Goal: Transaction & Acquisition: Purchase product/service

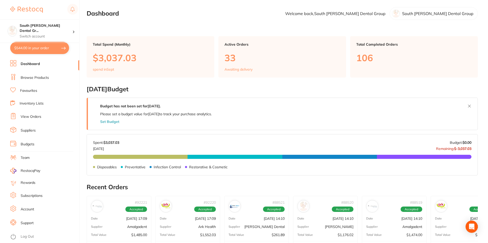
click at [40, 49] on button "$544.00 in your order" at bounding box center [39, 48] width 59 height 12
checkbox input "true"
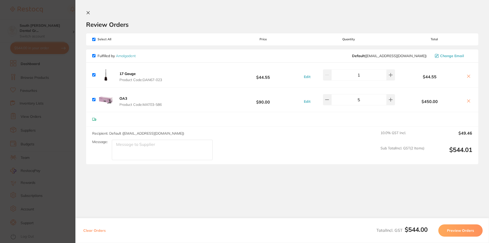
click at [89, 14] on icon at bounding box center [88, 13] width 4 height 4
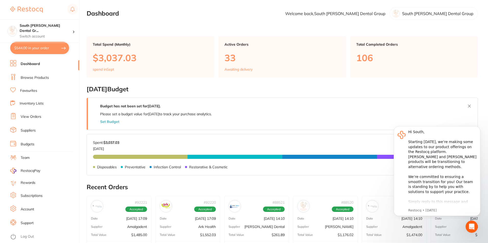
click at [45, 77] on link "Browse Products" at bounding box center [35, 77] width 28 height 5
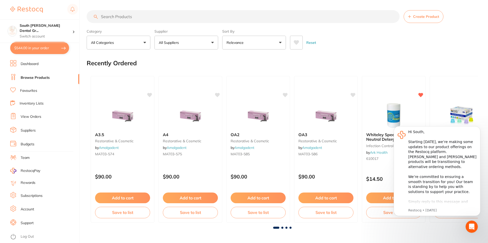
click at [162, 17] on input "search" at bounding box center [243, 16] width 313 height 13
type input "t"
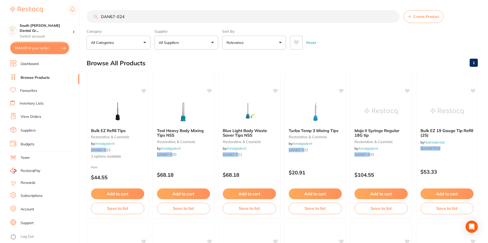
type input "DAN67-024"
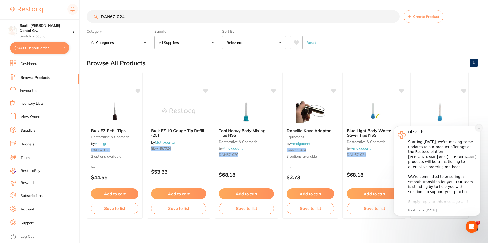
click at [479, 128] on icon "Dismiss notification" at bounding box center [479, 127] width 3 height 3
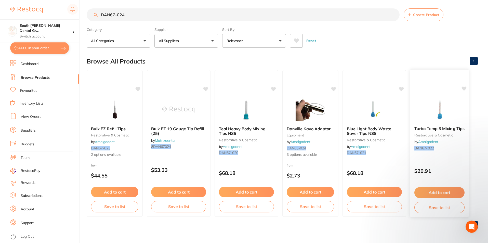
scroll to position [2, 0]
click at [116, 122] on div "Bulk EZ Refill Tips restorative & cosmetic by Amalgadent DAN67-023 2 options av…" at bounding box center [115, 141] width 56 height 39
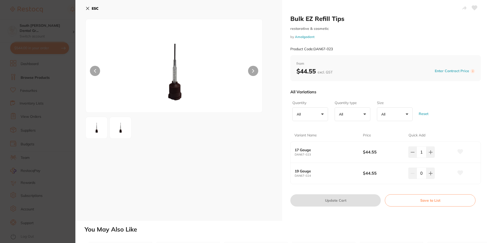
click at [335, 170] on b "19 Gauge" at bounding box center [325, 171] width 61 height 4
drag, startPoint x: 350, startPoint y: 173, endPoint x: 352, endPoint y: 172, distance: 2.7
click at [350, 173] on b "19 Gauge" at bounding box center [325, 171] width 61 height 4
click at [364, 164] on div "19 Gauge DAN67-024 $44.55 0" at bounding box center [386, 173] width 190 height 21
click at [341, 175] on small "DAN67-024" at bounding box center [329, 175] width 68 height 3
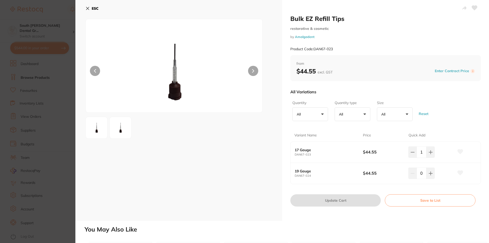
click at [344, 167] on div "19 Gauge DAN67-024 $44.55 0" at bounding box center [386, 173] width 190 height 21
drag, startPoint x: 363, startPoint y: 171, endPoint x: 383, endPoint y: 175, distance: 20.3
click at [380, 172] on b "$44.55" at bounding box center [383, 173] width 41 height 6
click at [384, 175] on b "$44.55" at bounding box center [383, 173] width 41 height 6
click at [387, 175] on b "$44.55" at bounding box center [383, 173] width 41 height 6
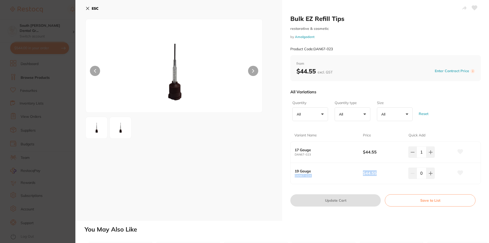
drag, startPoint x: 386, startPoint y: 176, endPoint x: 356, endPoint y: 173, distance: 30.3
click at [356, 173] on div "19 Gauge DAN67-024 $44.55 0" at bounding box center [386, 173] width 190 height 21
click at [427, 187] on div "All Variations Quantity All +0 All 25 Quantity type All +0 All Pack Size All +0…" at bounding box center [386, 137] width 191 height 105
click at [411, 188] on div "All Variations Quantity All +0 All 25 Quantity type All +0 All Pack Size All +0…" at bounding box center [386, 137] width 191 height 105
click at [89, 7] on icon at bounding box center [87, 8] width 3 height 3
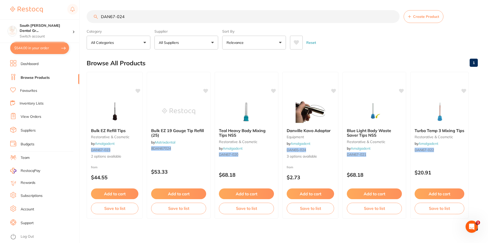
click at [396, 55] on div "Browse All Products 1" at bounding box center [282, 63] width 391 height 17
click at [396, 53] on main "DAN67-024 Create Product Category All Categories All Categories equipment resto…" at bounding box center [287, 122] width 401 height 245
click at [117, 123] on img at bounding box center [114, 111] width 33 height 26
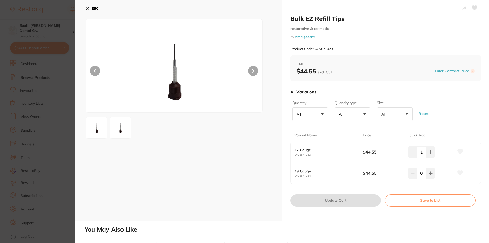
click at [318, 136] on div "Variant Name" at bounding box center [329, 135] width 69 height 12
click at [89, 8] on icon at bounding box center [88, 8] width 4 height 4
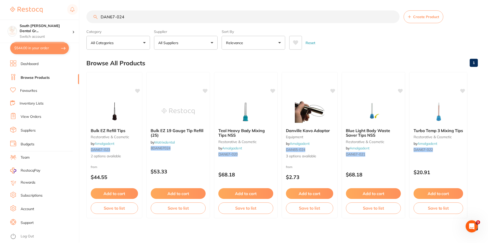
scroll to position [0, 0]
click at [369, 58] on div "Browse All Products 1" at bounding box center [282, 62] width 391 height 17
click at [370, 58] on div "Browse All Products 1" at bounding box center [282, 62] width 391 height 17
drag, startPoint x: 358, startPoint y: 50, endPoint x: 368, endPoint y: 57, distance: 11.9
click at [361, 52] on main "DAN67-024 Create Product Category All Categories All Categories equipment resto…" at bounding box center [287, 122] width 401 height 245
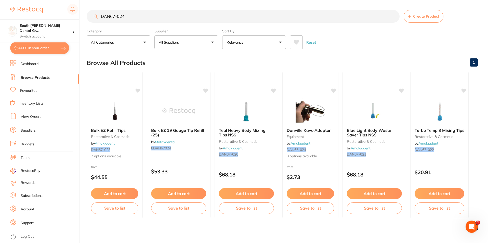
click at [281, 61] on div "Browse All Products 1" at bounding box center [282, 62] width 391 height 17
click at [295, 60] on div "Browse All Products 1" at bounding box center [282, 62] width 391 height 17
click at [298, 59] on div "Browse All Products 1" at bounding box center [282, 62] width 391 height 17
click at [371, 55] on div "Browse All Products 1" at bounding box center [282, 62] width 391 height 17
click at [117, 192] on button "Add to cart" at bounding box center [115, 194] width 48 height 11
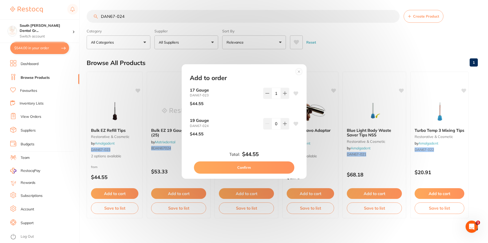
scroll to position [0, 0]
click at [283, 124] on icon at bounding box center [285, 124] width 4 height 4
type input "1"
click at [258, 168] on button "Confirm" at bounding box center [244, 167] width 100 height 12
checkbox input "false"
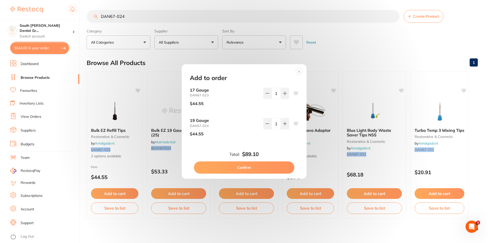
checkbox input "false"
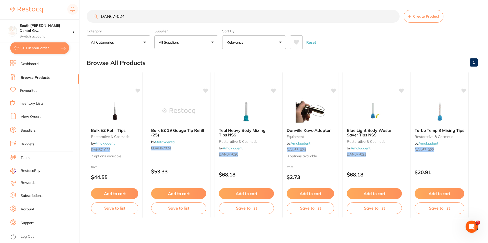
click at [32, 48] on button "$593.01 in your order" at bounding box center [39, 48] width 59 height 12
checkbox input "true"
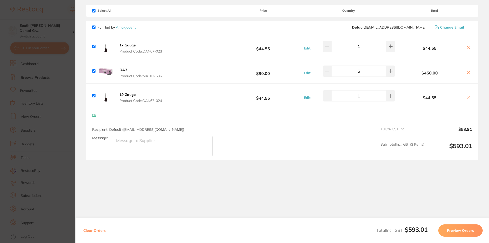
scroll to position [29, 0]
click at [455, 230] on button "Preview Orders" at bounding box center [461, 230] width 44 height 12
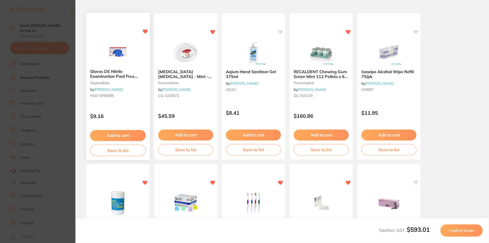
scroll to position [0, 0]
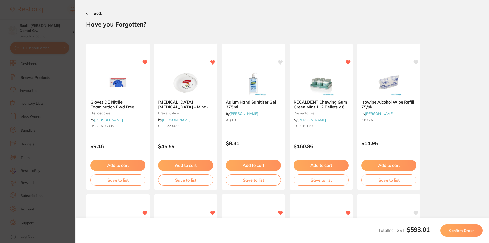
click at [471, 230] on span "Confirm Order" at bounding box center [461, 230] width 25 height 5
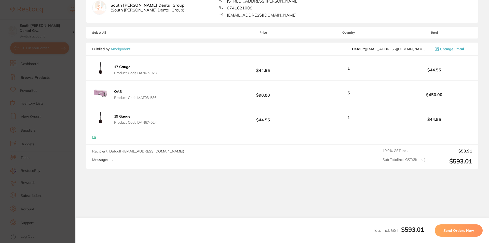
scroll to position [59, 0]
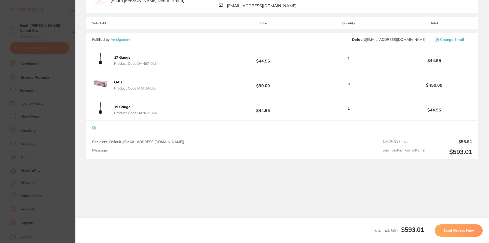
click at [464, 234] on button "Send Orders Now" at bounding box center [459, 230] width 48 height 12
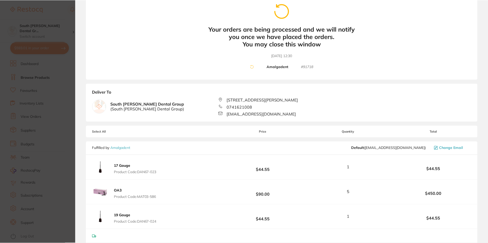
scroll to position [0, 0]
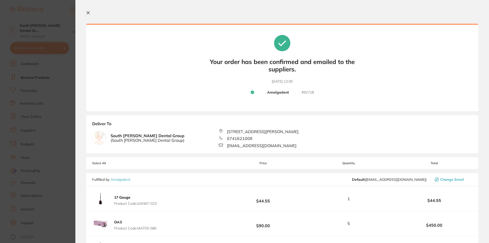
click at [89, 14] on icon at bounding box center [88, 13] width 4 height 4
